Goal: Task Accomplishment & Management: Manage account settings

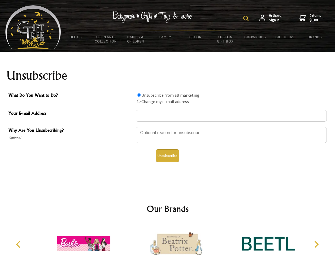
click at [247, 18] on img at bounding box center [245, 18] width 5 height 5
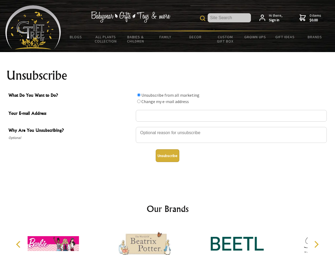
click at [168, 127] on div at bounding box center [231, 135] width 191 height 19
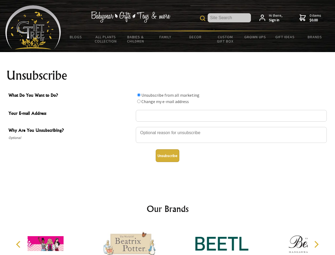
click at [139, 95] on input "What Do You Want to Do?" at bounding box center [138, 94] width 3 height 3
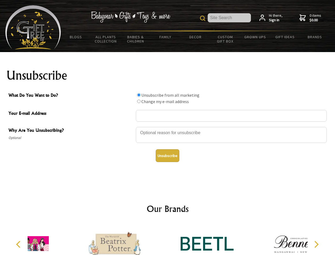
click at [139, 101] on input "What Do You Want to Do?" at bounding box center [138, 101] width 3 height 3
radio input "true"
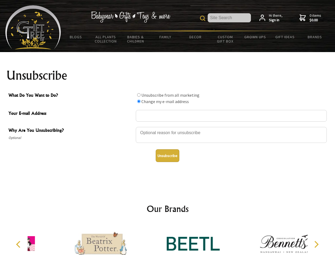
click at [167, 156] on button "Unsubscribe" at bounding box center [168, 155] width 24 height 13
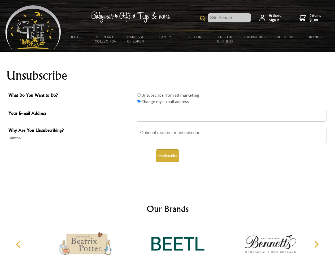
click at [19, 244] on icon "Previous" at bounding box center [18, 244] width 7 height 7
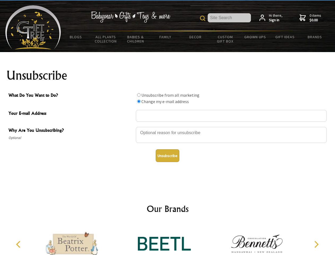
click at [316, 244] on icon "Next" at bounding box center [316, 244] width 7 height 7
